Goal: Information Seeking & Learning: Learn about a topic

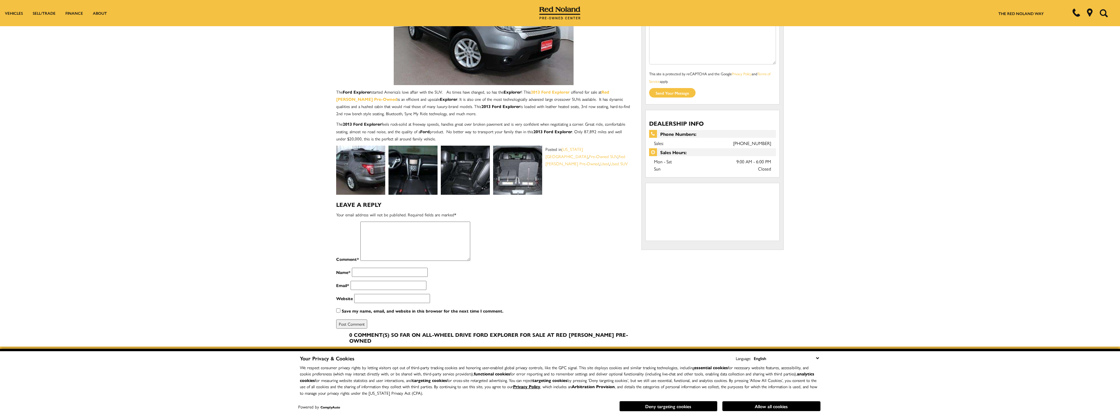
scroll to position [65, 0]
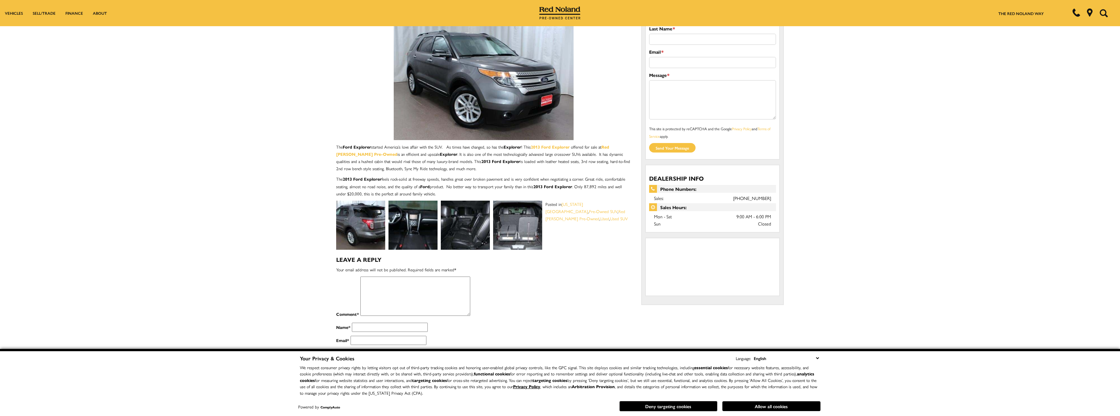
drag, startPoint x: 444, startPoint y: 161, endPoint x: 483, endPoint y: 163, distance: 38.7
click at [483, 163] on strong "2013 Ford Explorer" at bounding box center [500, 161] width 39 height 6
drag, startPoint x: 476, startPoint y: 160, endPoint x: 479, endPoint y: 164, distance: 4.9
click at [479, 164] on p "The Ford Explorer started America’s love affair with the SUV. As times have cha…" at bounding box center [483, 157] width 295 height 29
drag, startPoint x: 445, startPoint y: 160, endPoint x: 471, endPoint y: 161, distance: 25.5
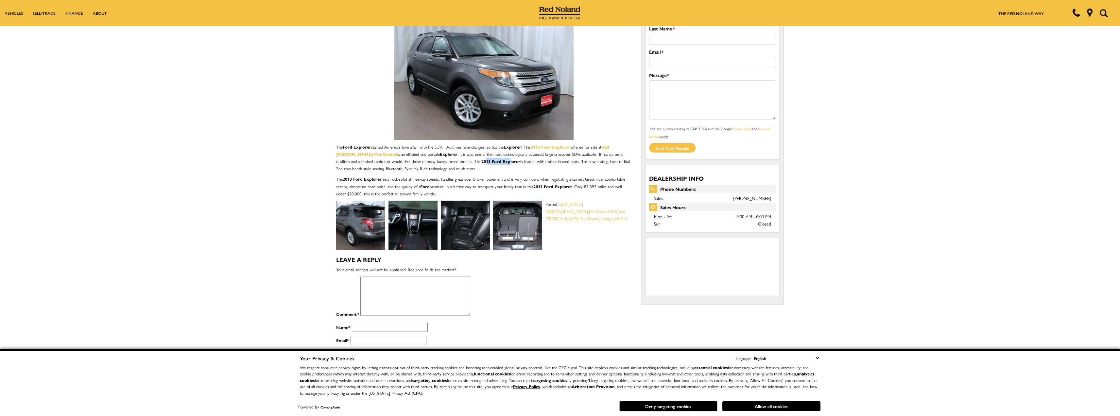
click at [481, 161] on strong "2013 Ford Explorer" at bounding box center [500, 161] width 39 height 6
click at [454, 165] on p "The Ford Explorer started America’s love affair with the SUV. As times have cha…" at bounding box center [483, 157] width 295 height 29
drag, startPoint x: 444, startPoint y: 162, endPoint x: 482, endPoint y: 161, distance: 37.6
click at [482, 161] on strong "2013 Ford Explorer" at bounding box center [500, 161] width 39 height 6
copy strong "2013 Ford Explorer"
